Goal: Task Accomplishment & Management: Manage account settings

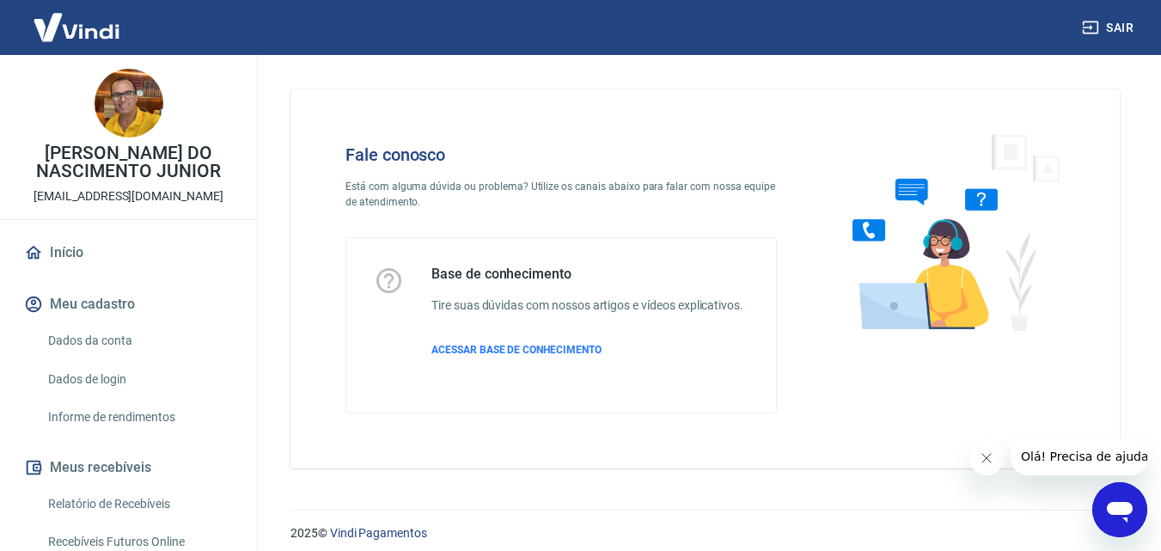
click at [1112, 503] on icon "Abrir janela de mensagens" at bounding box center [1119, 509] width 31 height 31
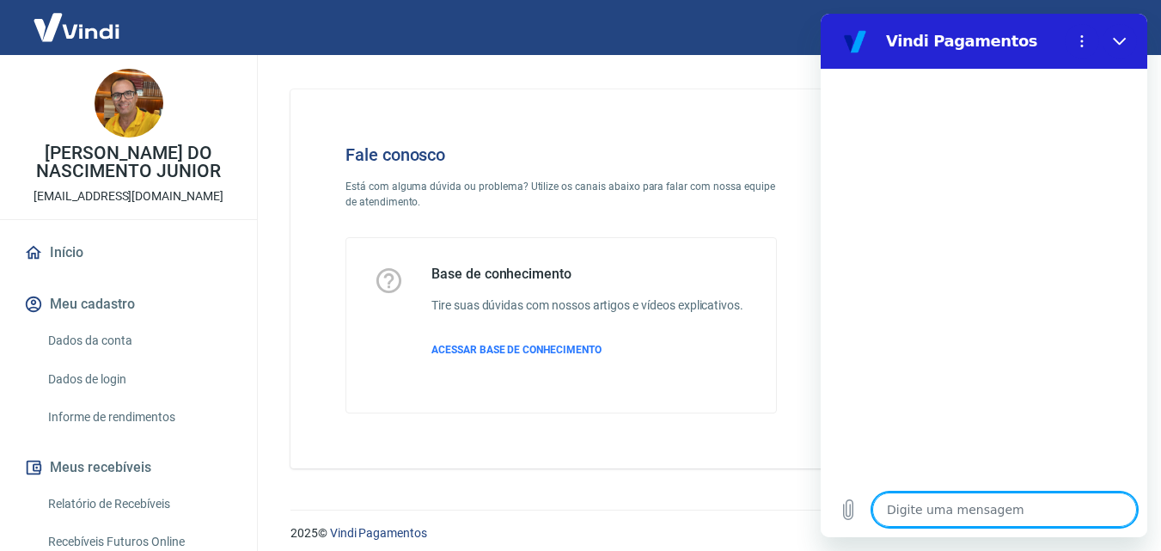
click at [932, 516] on textarea at bounding box center [1004, 509] width 265 height 34
type textarea "B"
type textarea "x"
type textarea "BO"
type textarea "x"
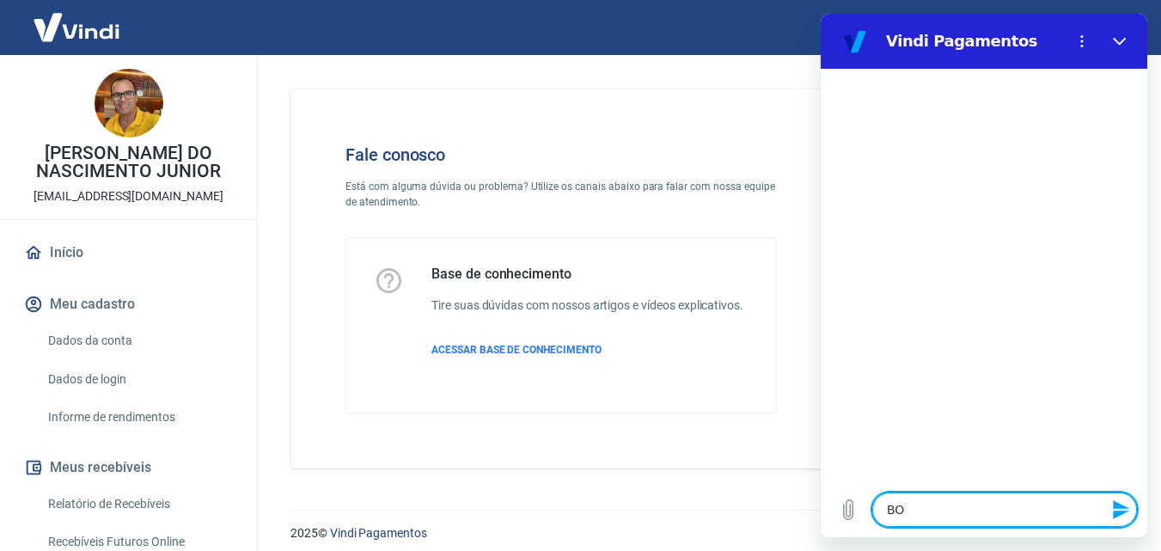
type textarea "BOM"
type textarea "x"
type textarea "BOM"
type textarea "x"
type textarea "BOM D"
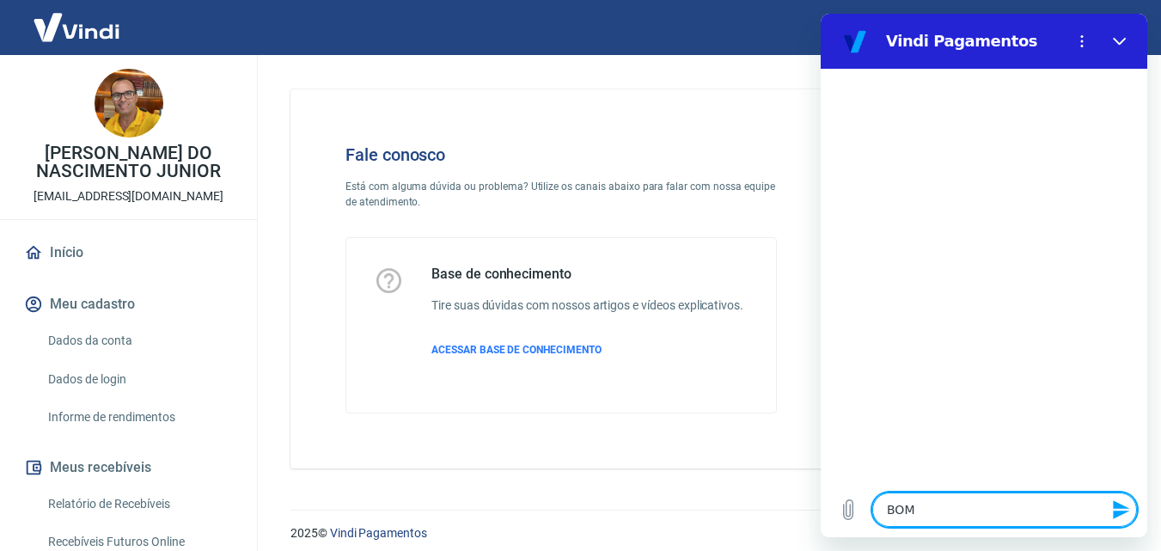
type textarea "x"
type textarea "BOM DI"
type textarea "x"
type textarea "BOM DIA"
type textarea "x"
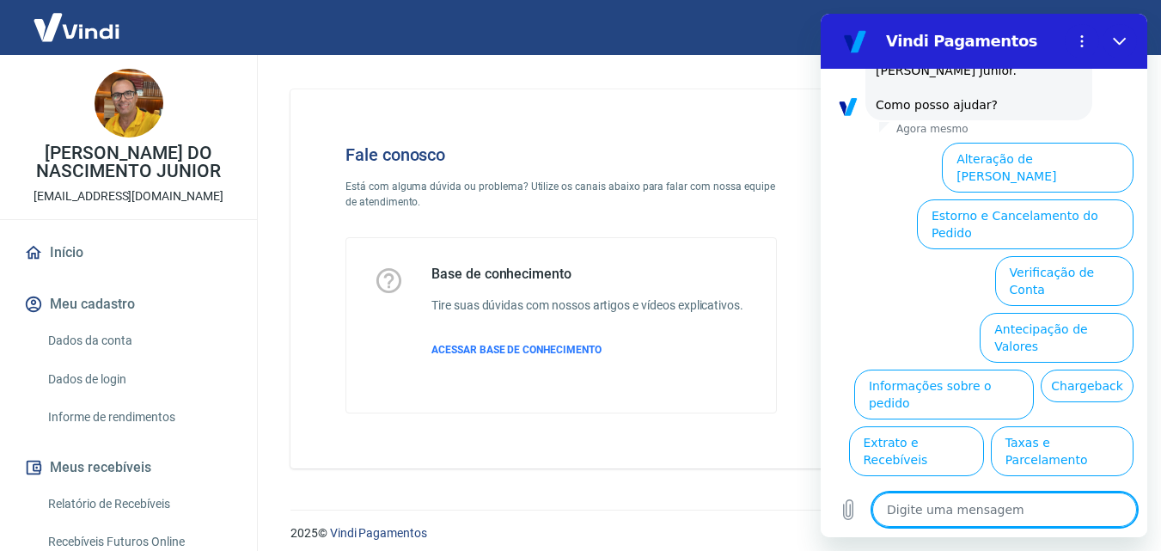
scroll to position [136, 0]
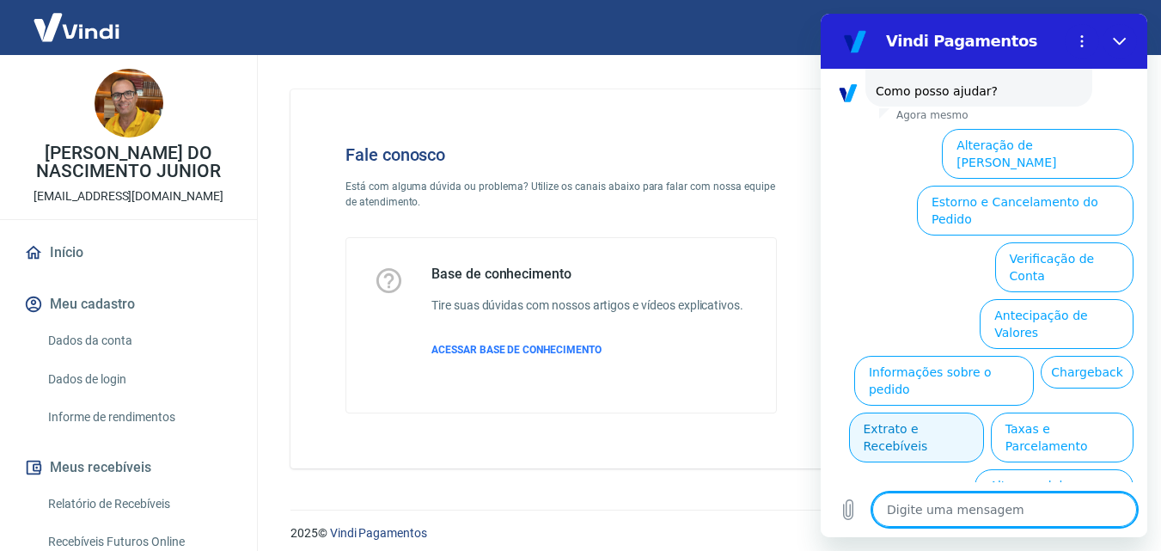
click at [984, 412] on button "Extrato e Recebíveis" at bounding box center [916, 437] width 135 height 50
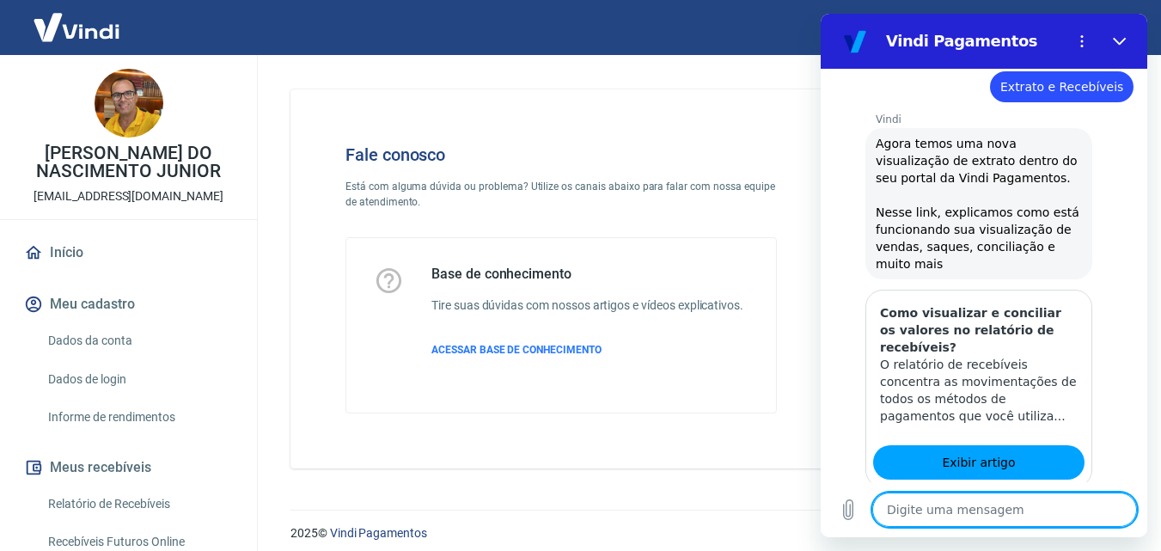
scroll to position [289, 0]
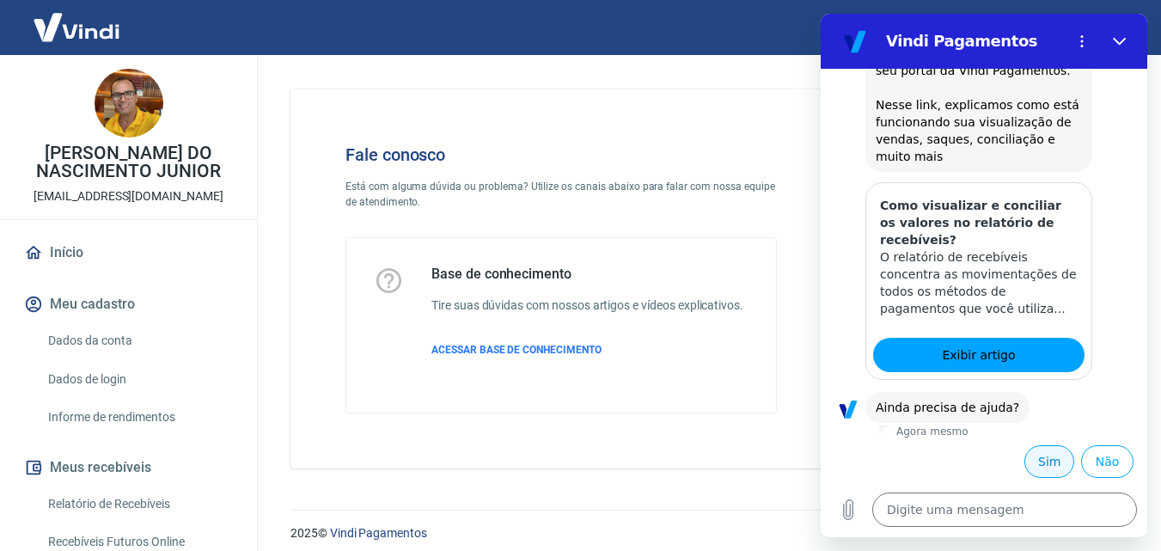
click at [1039, 461] on button "Sim" at bounding box center [1049, 461] width 50 height 33
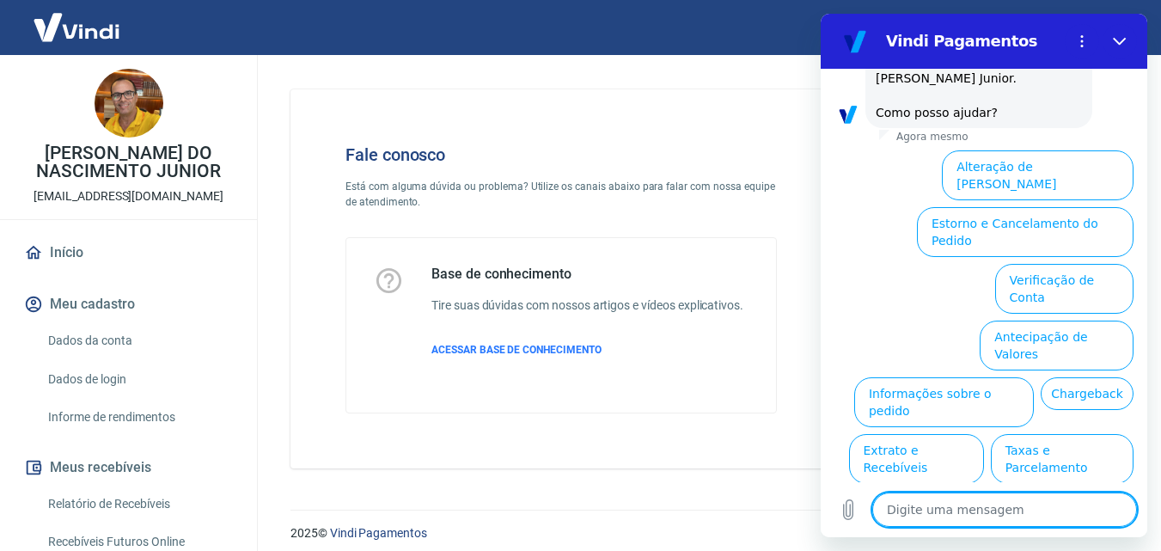
scroll to position [754, 0]
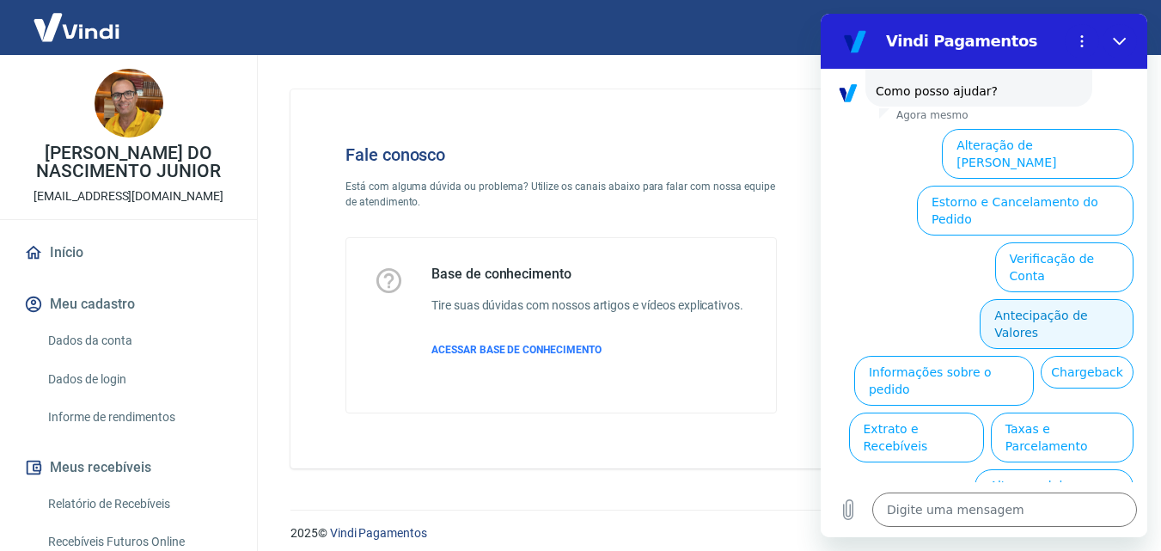
click at [998, 299] on button "Antecipação de Valores" at bounding box center [1057, 324] width 154 height 50
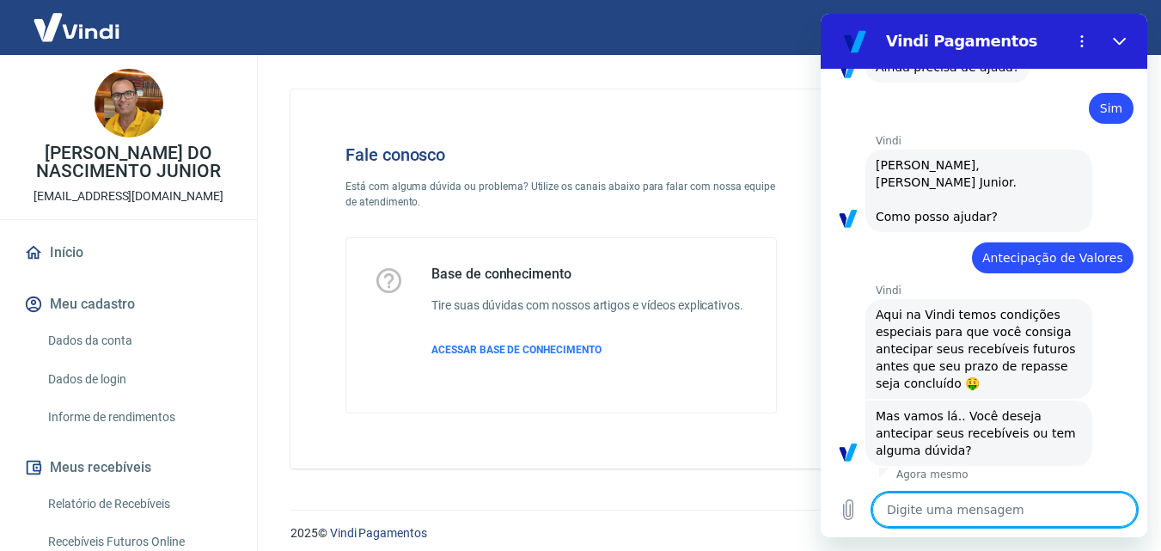
scroll to position [712, 0]
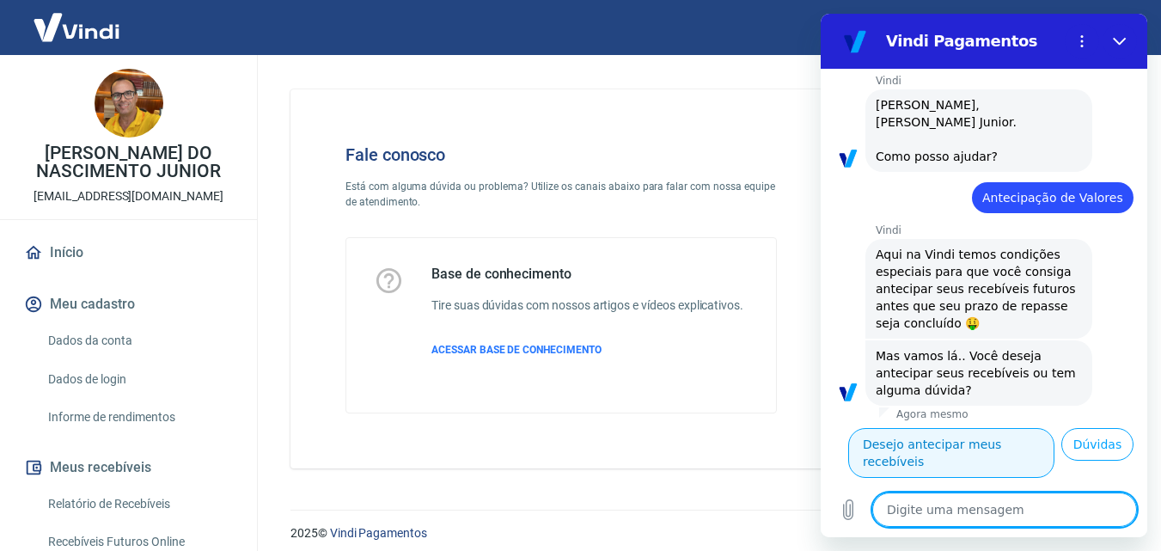
click at [997, 428] on button "Desejo antecipar meus recebíveis" at bounding box center [951, 453] width 206 height 50
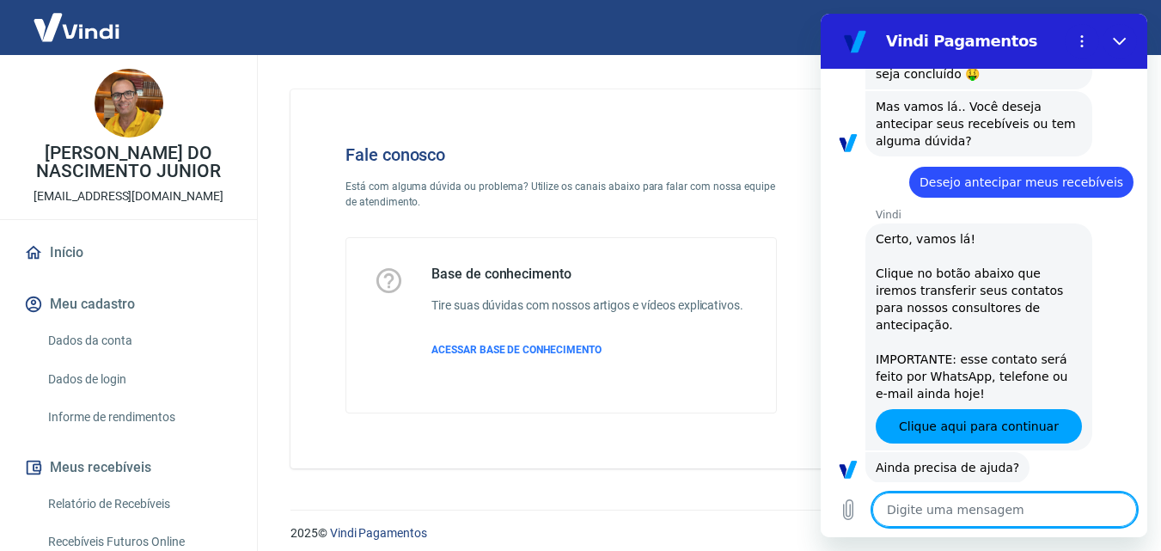
scroll to position [981, 0]
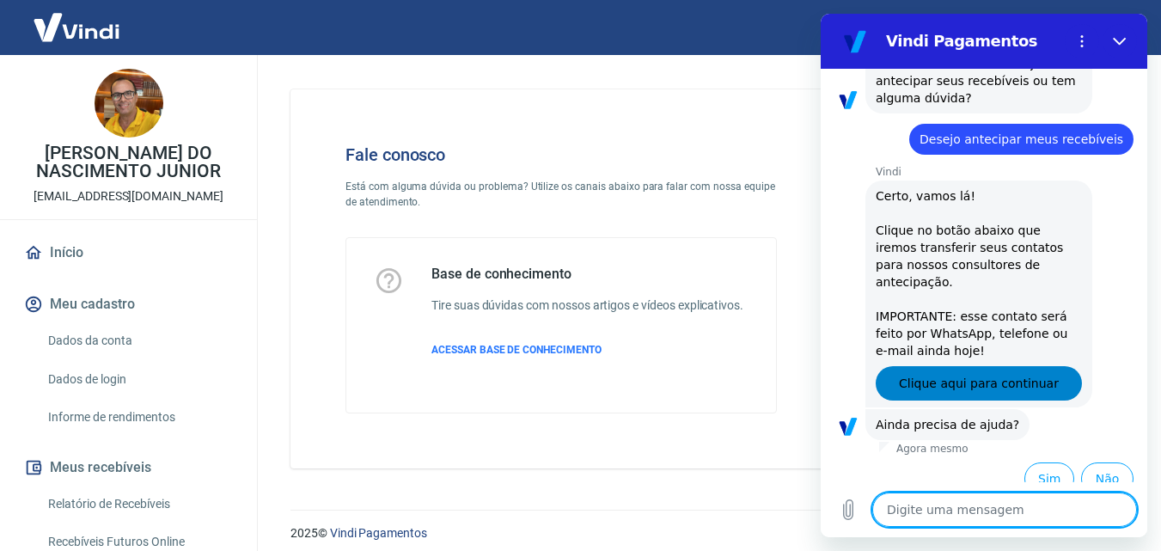
click at [963, 373] on span "Clique aqui para continuar" at bounding box center [979, 383] width 160 height 21
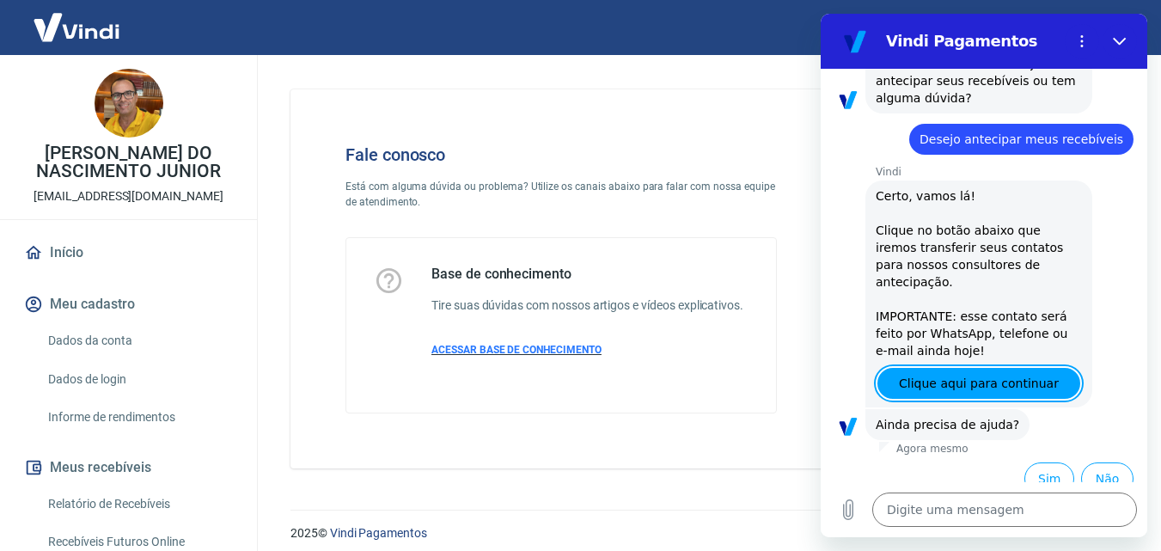
click at [493, 354] on span "ACESSAR BASE DE CONHECIMENTO" at bounding box center [516, 350] width 170 height 12
drag, startPoint x: 1094, startPoint y: 458, endPoint x: 1129, endPoint y: 252, distance: 209.2
click at [1096, 462] on button "Não" at bounding box center [1107, 478] width 52 height 33
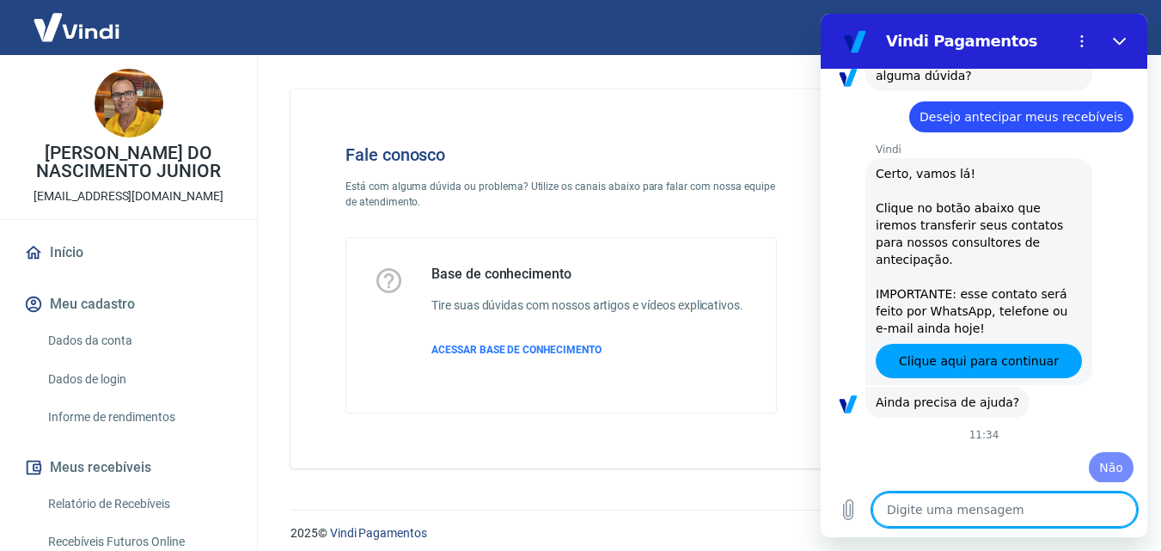
scroll to position [1007, 0]
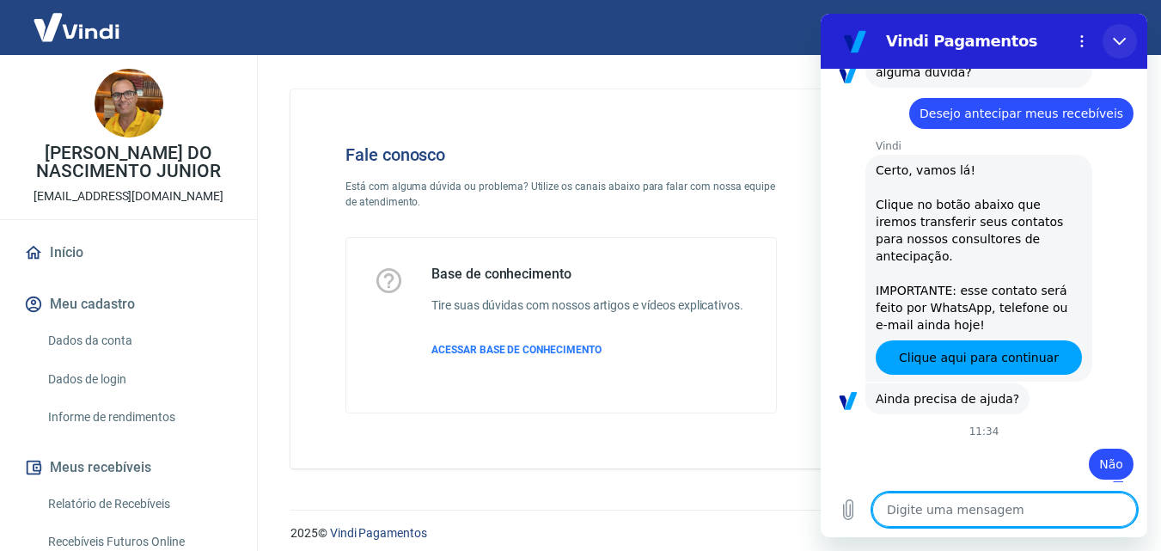
click at [1121, 39] on icon "Fechar" at bounding box center [1120, 41] width 14 height 14
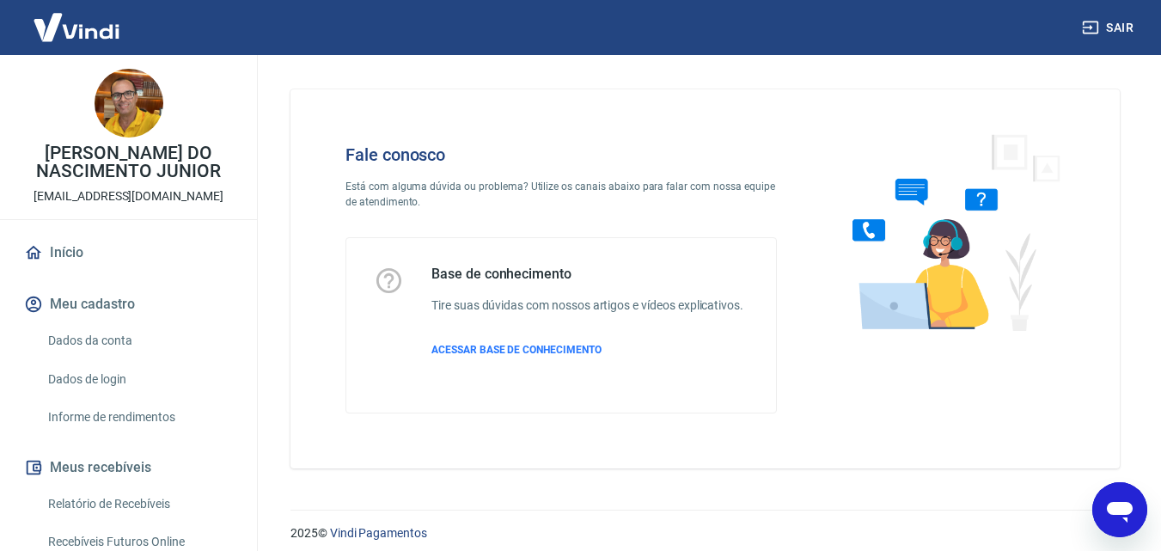
type textarea "x"
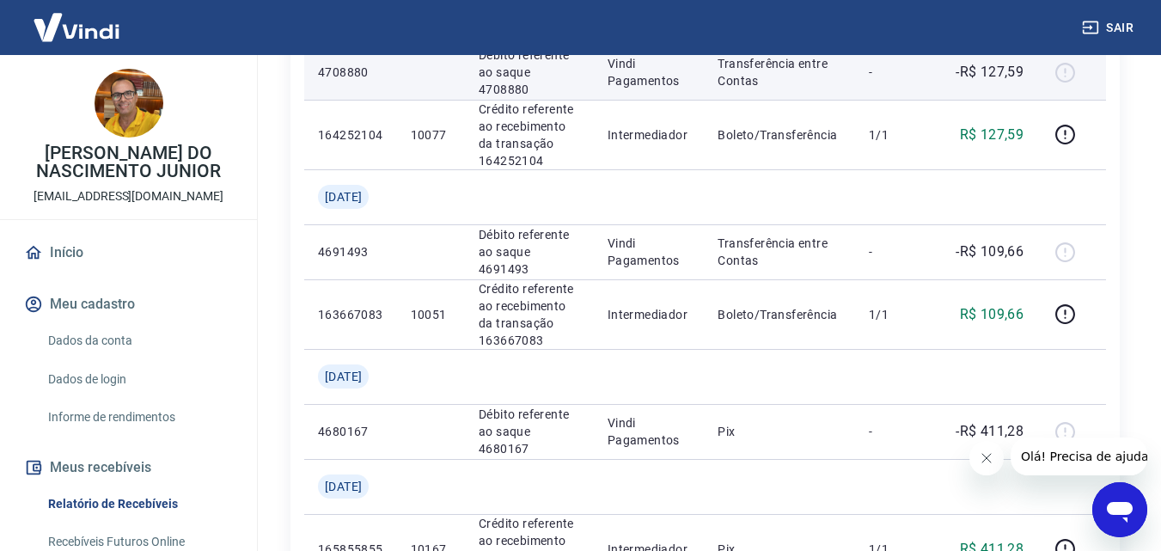
scroll to position [172, 0]
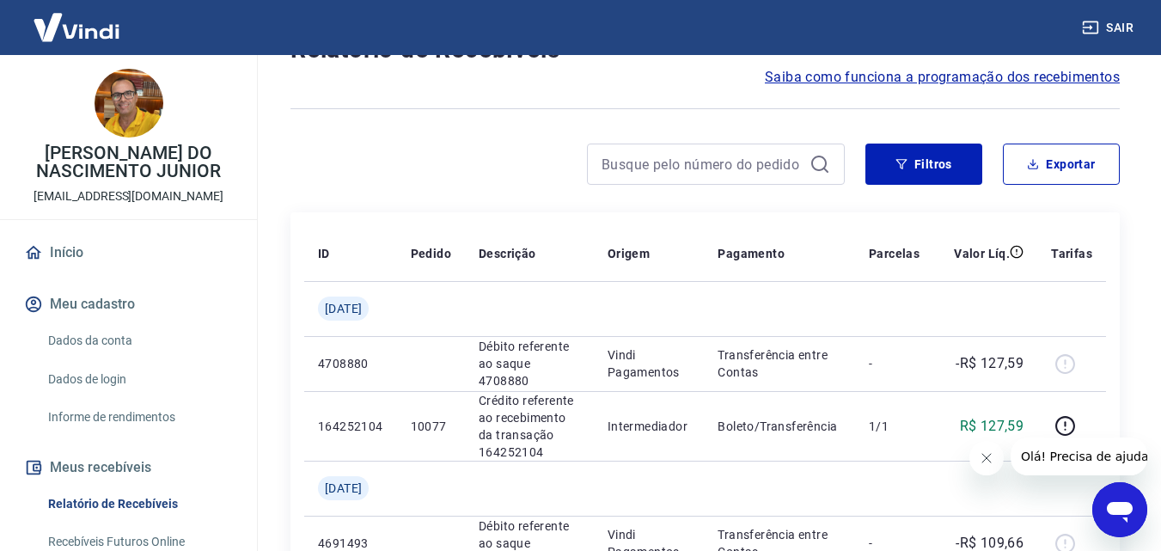
click at [109, 333] on link "Dados da conta" at bounding box center [138, 340] width 195 height 35
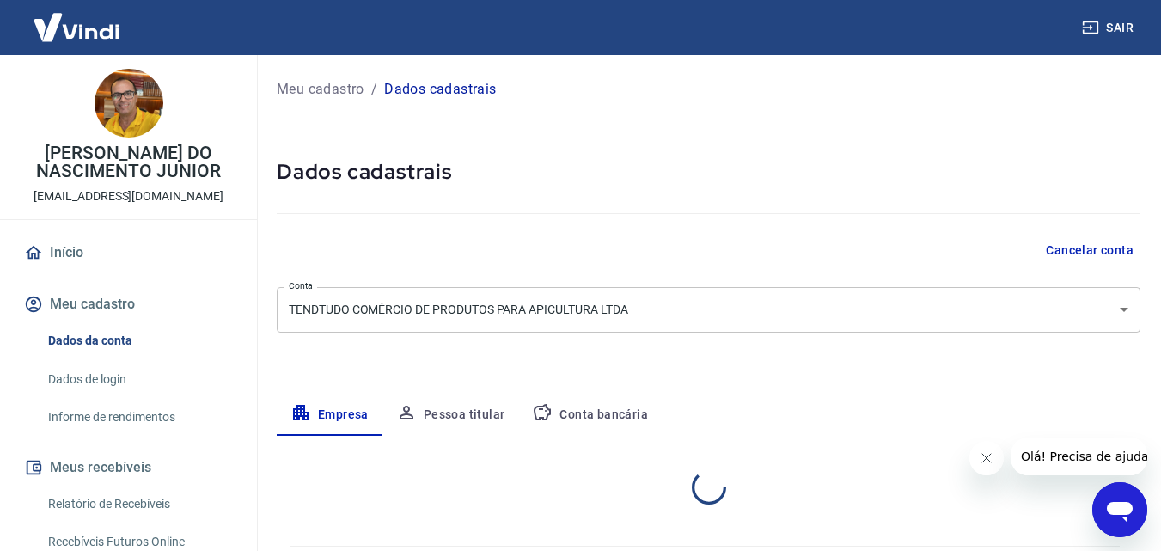
select select "GO"
select select "business"
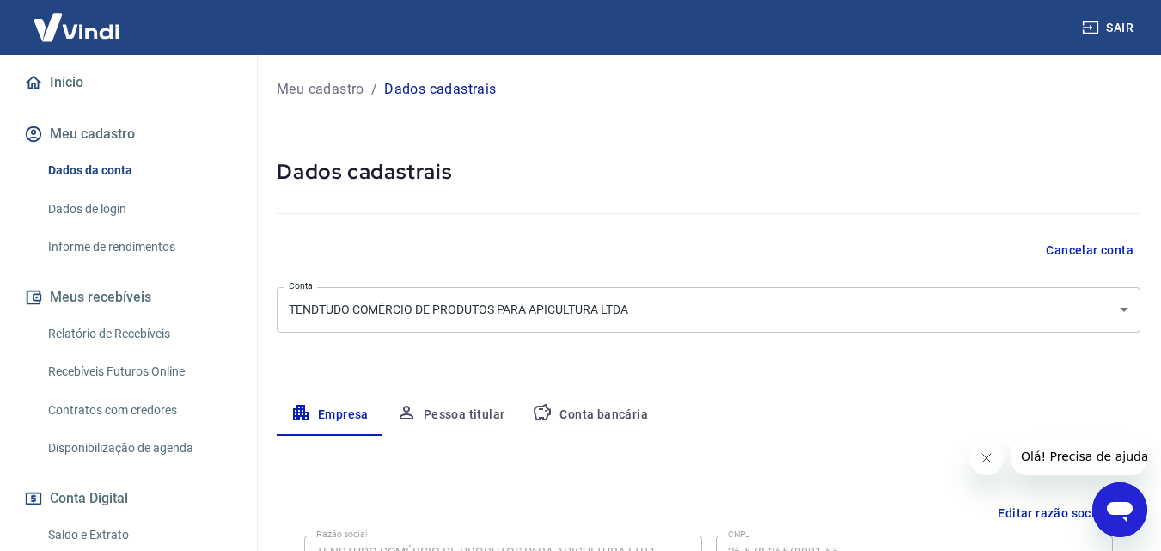
scroll to position [172, 0]
